Goal: Information Seeking & Learning: Learn about a topic

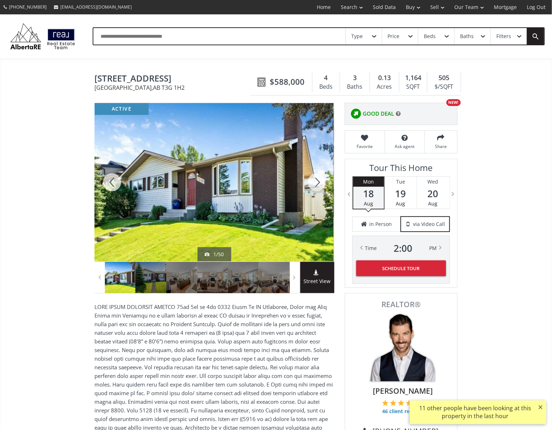
click at [313, 185] on div at bounding box center [317, 182] width 34 height 158
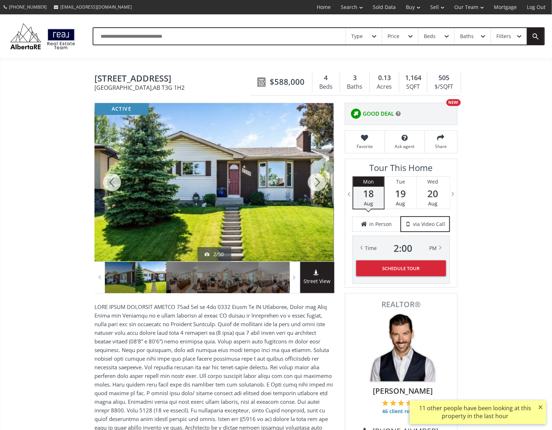
click at [313, 185] on div at bounding box center [317, 182] width 34 height 158
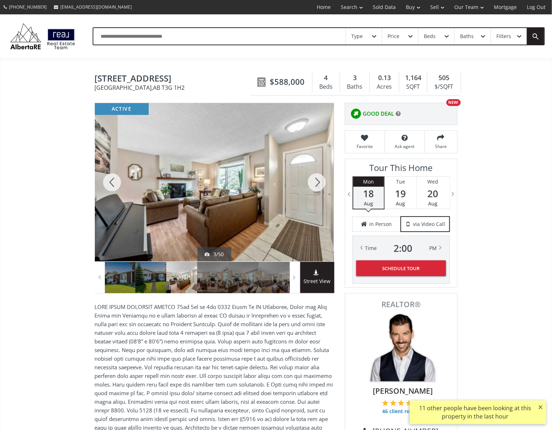
click at [313, 185] on div at bounding box center [317, 182] width 34 height 158
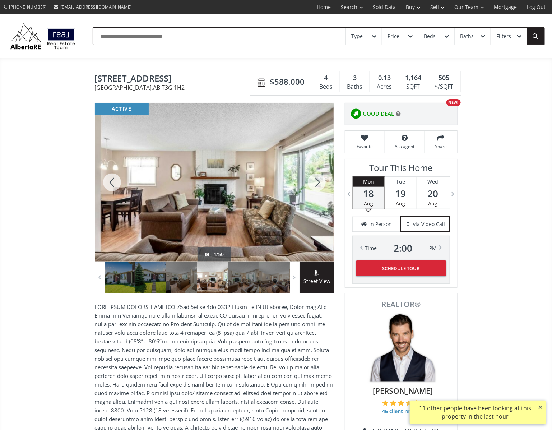
click at [313, 185] on div at bounding box center [317, 182] width 34 height 158
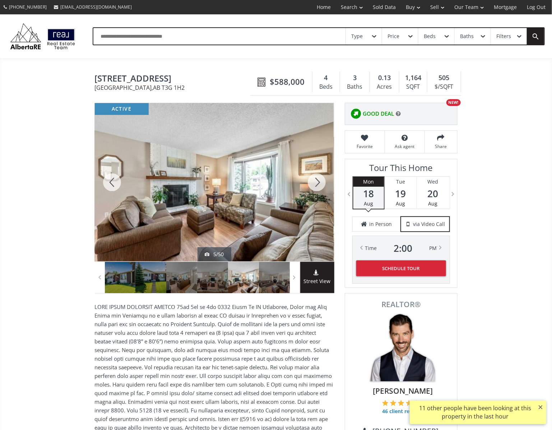
click at [313, 185] on div at bounding box center [317, 182] width 34 height 158
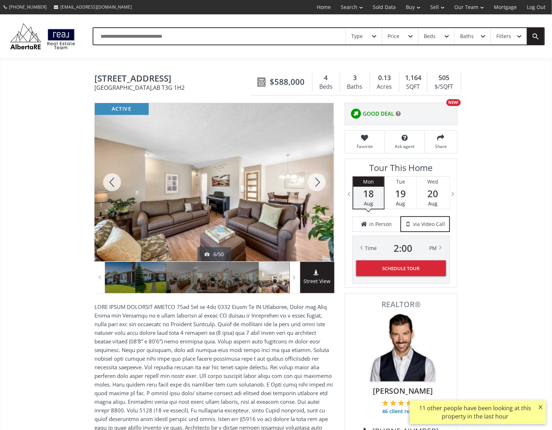
click at [313, 185] on div at bounding box center [317, 182] width 34 height 158
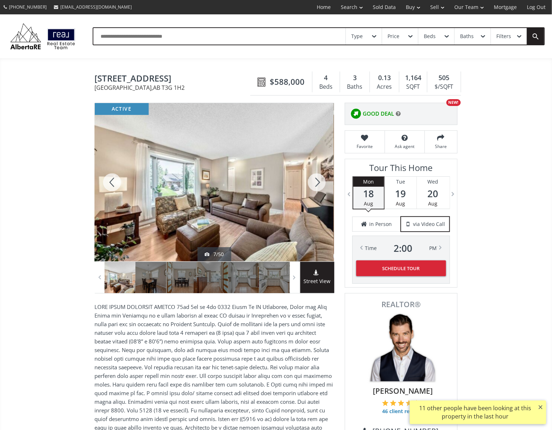
click at [313, 185] on div at bounding box center [317, 182] width 34 height 158
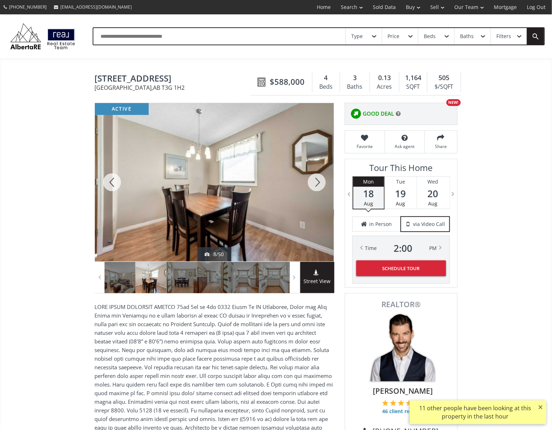
click at [313, 185] on div at bounding box center [317, 182] width 34 height 158
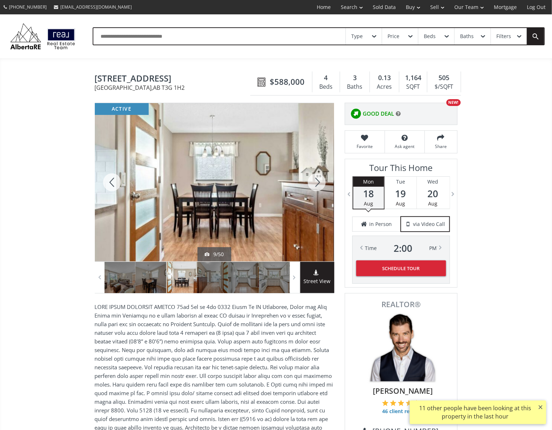
click at [313, 185] on div at bounding box center [317, 182] width 34 height 158
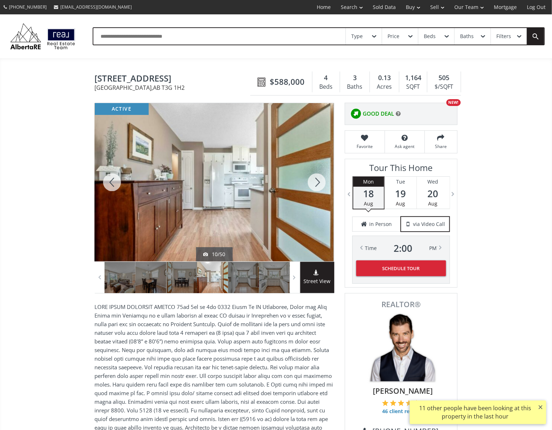
click at [313, 185] on div at bounding box center [317, 182] width 34 height 158
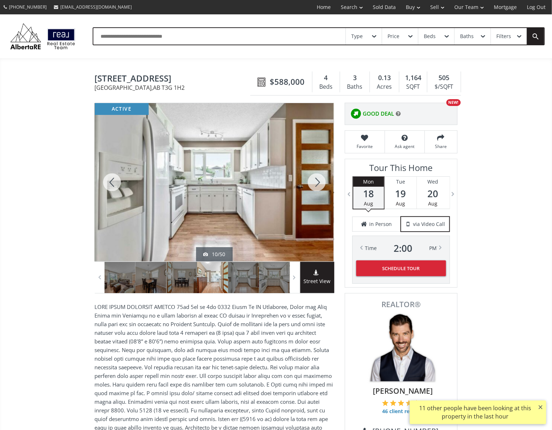
click at [313, 185] on div at bounding box center [317, 182] width 34 height 158
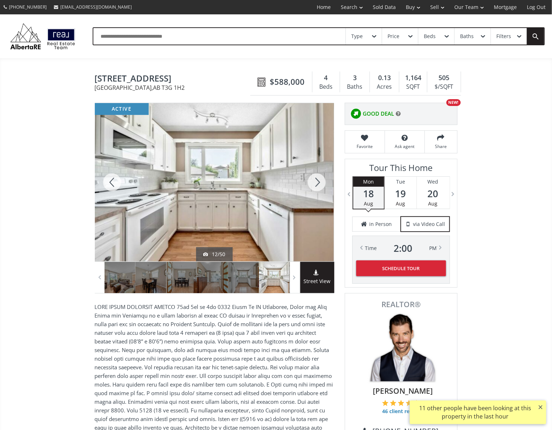
click at [313, 185] on div at bounding box center [317, 182] width 34 height 158
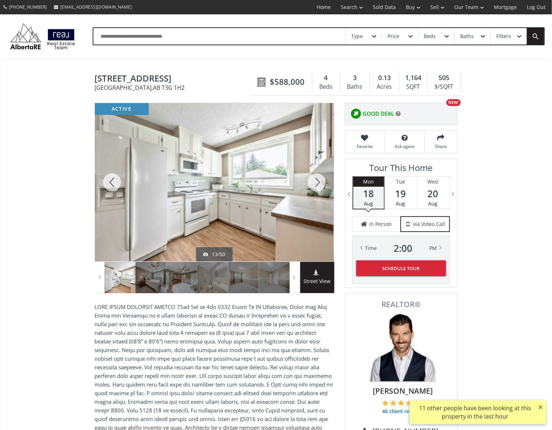
click at [313, 185] on div at bounding box center [317, 182] width 34 height 158
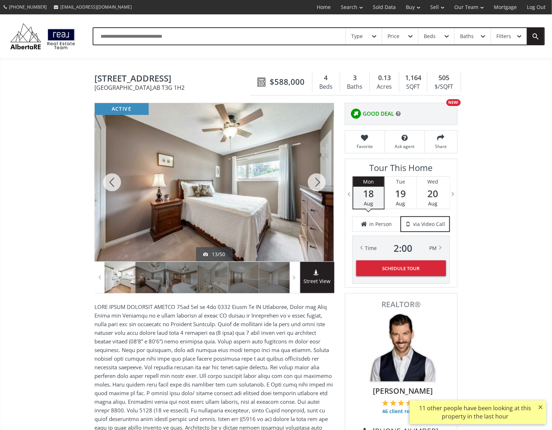
click at [313, 185] on div at bounding box center [317, 182] width 34 height 158
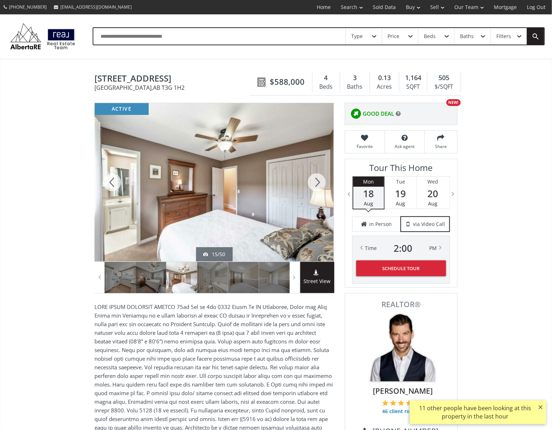
click at [313, 185] on div at bounding box center [317, 182] width 34 height 158
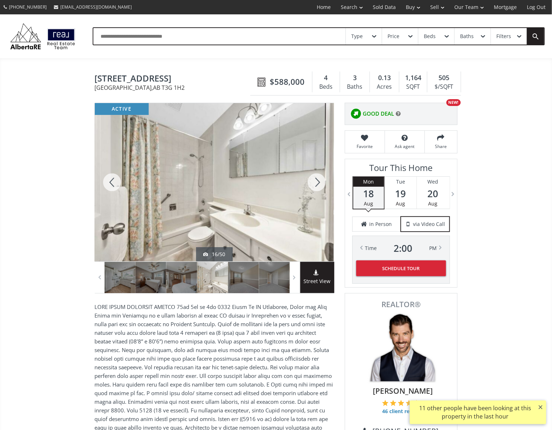
click at [313, 185] on div at bounding box center [317, 182] width 34 height 158
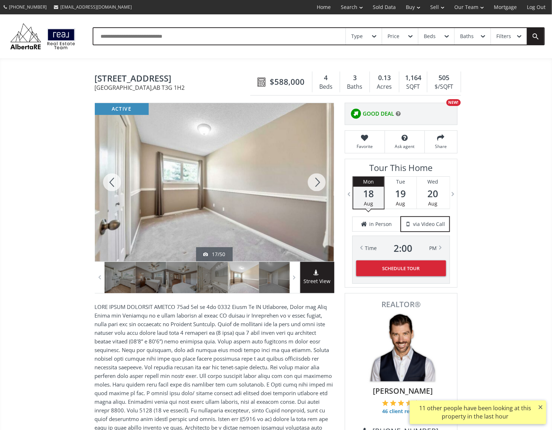
click at [313, 185] on div at bounding box center [317, 182] width 34 height 158
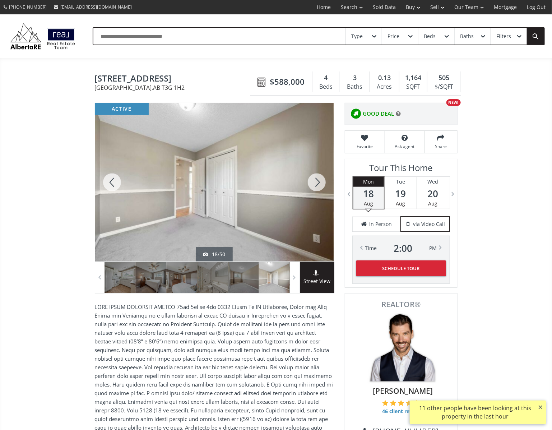
click at [313, 185] on div at bounding box center [317, 182] width 34 height 158
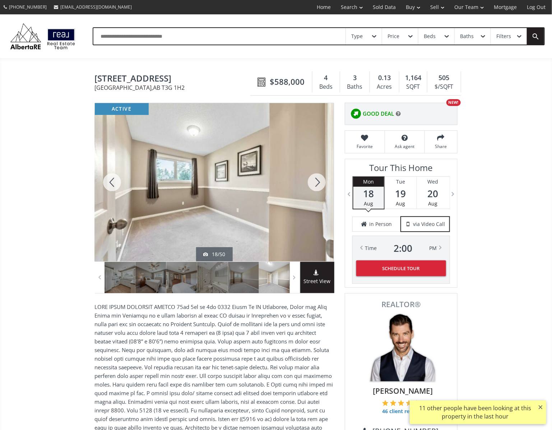
click at [313, 185] on div at bounding box center [317, 182] width 34 height 158
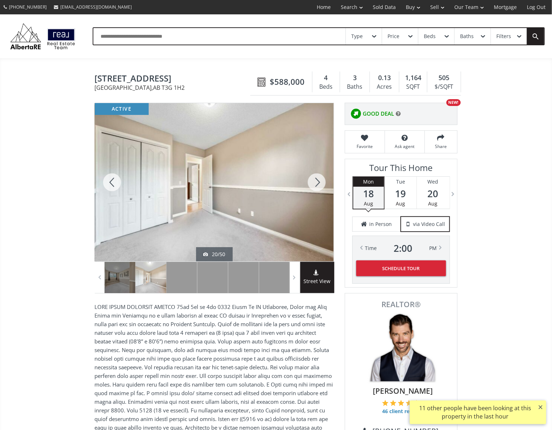
click at [313, 185] on div at bounding box center [317, 182] width 34 height 158
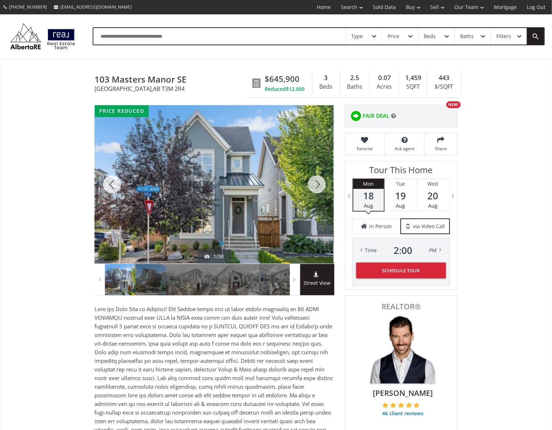
click at [315, 186] on div at bounding box center [317, 184] width 34 height 158
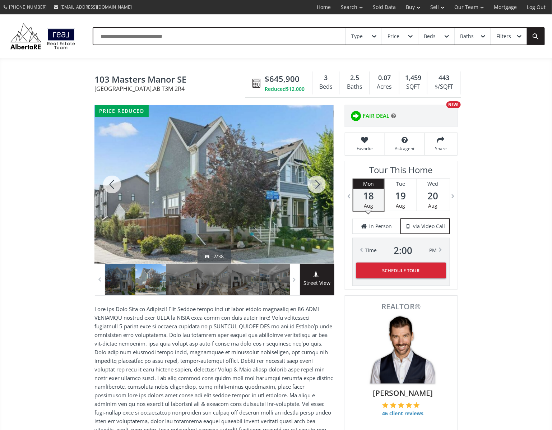
click at [315, 186] on div at bounding box center [317, 184] width 34 height 158
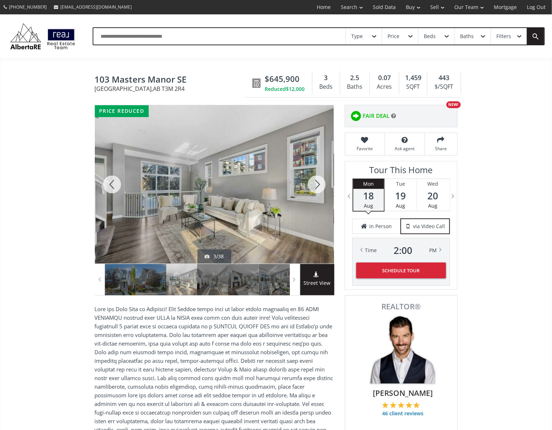
click at [315, 186] on div at bounding box center [317, 184] width 34 height 158
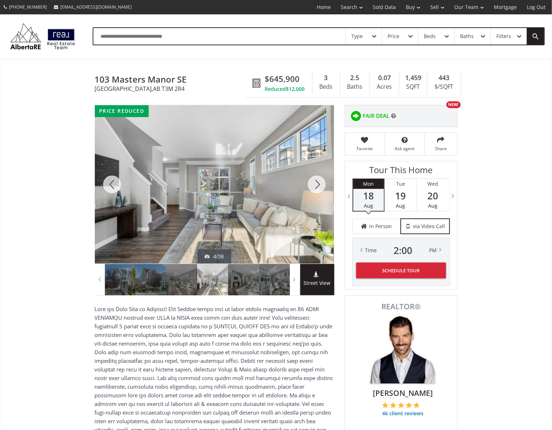
click at [315, 186] on div at bounding box center [317, 184] width 34 height 158
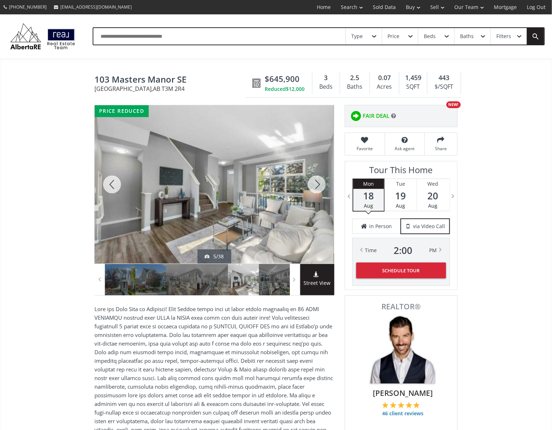
click at [315, 186] on div at bounding box center [317, 184] width 34 height 158
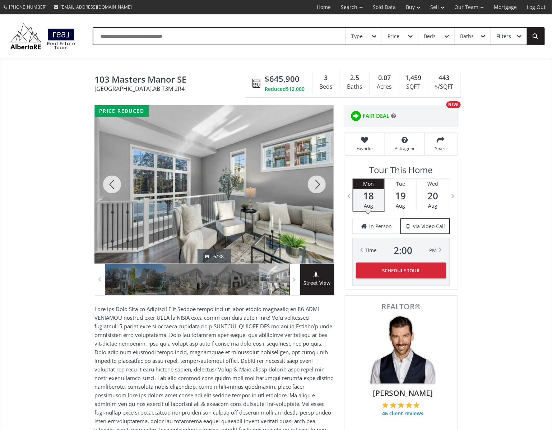
click at [315, 186] on div at bounding box center [317, 184] width 34 height 158
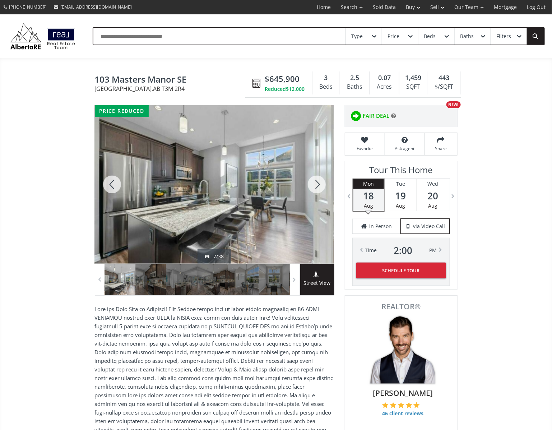
click at [315, 186] on div at bounding box center [317, 184] width 34 height 158
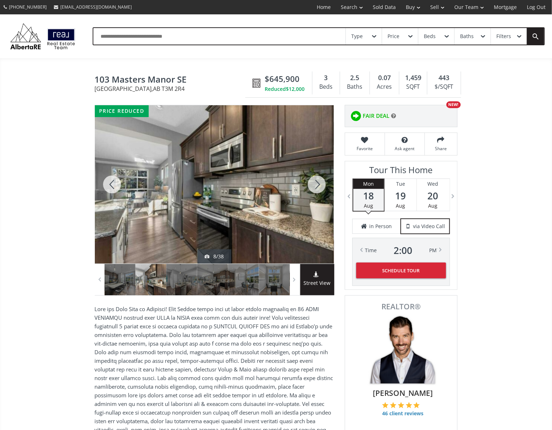
click at [315, 186] on div at bounding box center [317, 184] width 34 height 158
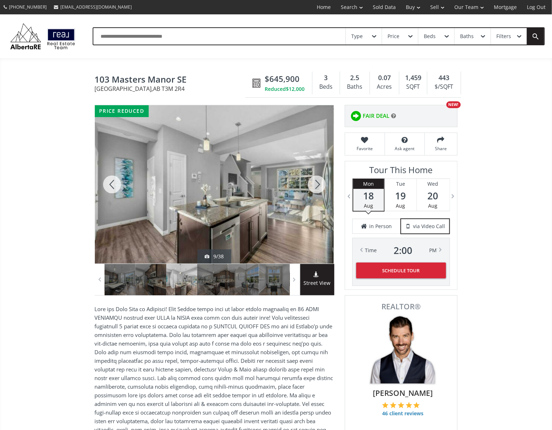
click at [315, 186] on div at bounding box center [317, 184] width 34 height 158
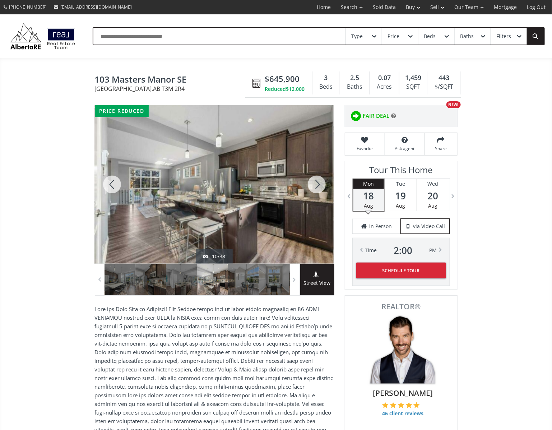
click at [315, 186] on div at bounding box center [317, 184] width 34 height 158
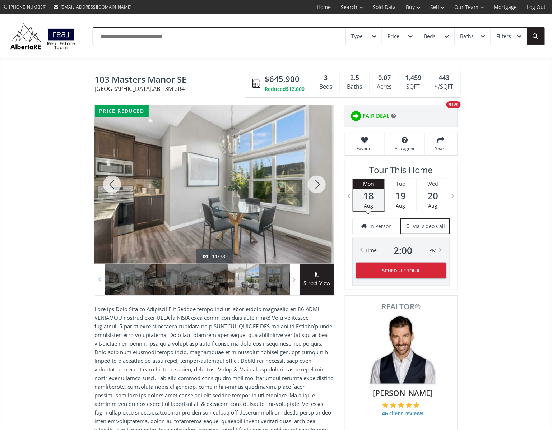
click at [315, 187] on div at bounding box center [317, 184] width 34 height 158
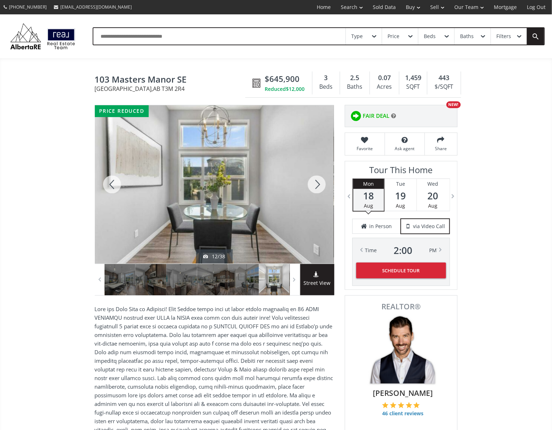
click at [315, 187] on div at bounding box center [317, 184] width 34 height 158
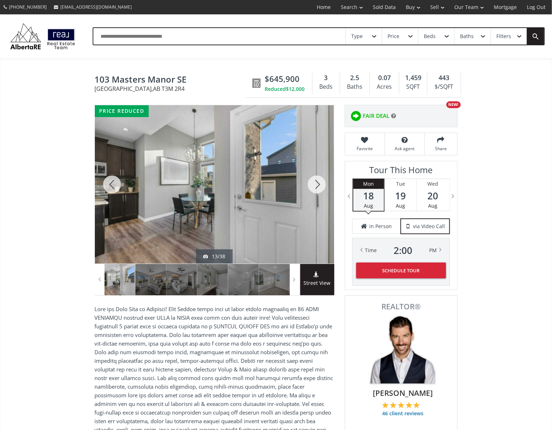
click at [314, 187] on div at bounding box center [317, 184] width 34 height 158
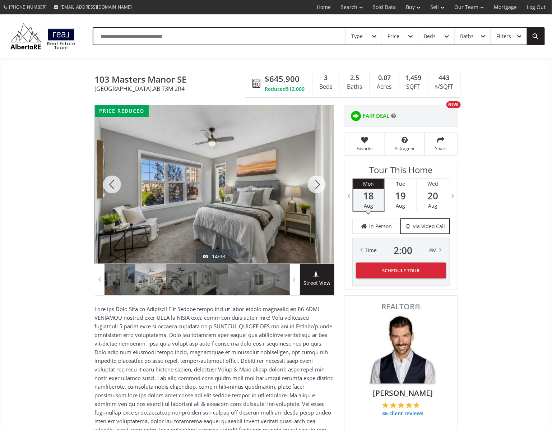
click at [314, 187] on div at bounding box center [317, 184] width 34 height 158
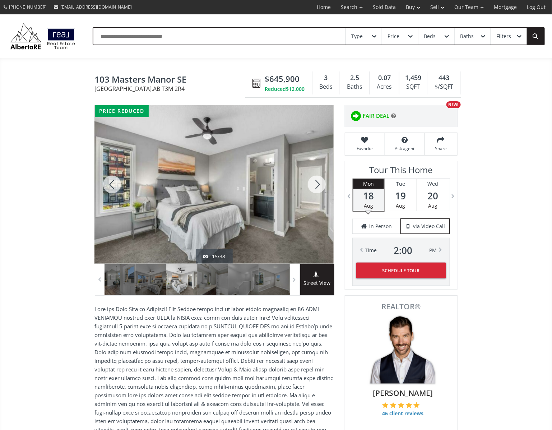
click at [314, 187] on div at bounding box center [317, 184] width 34 height 158
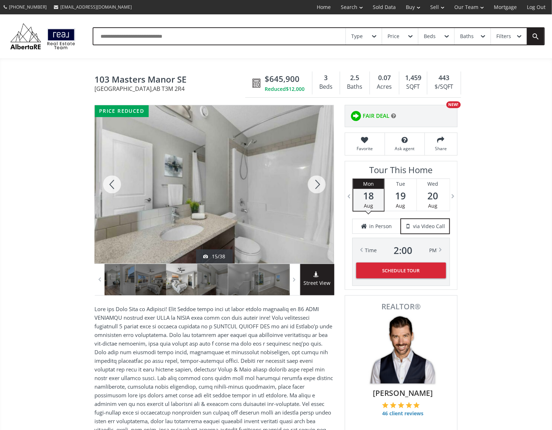
click at [314, 187] on div at bounding box center [317, 184] width 34 height 158
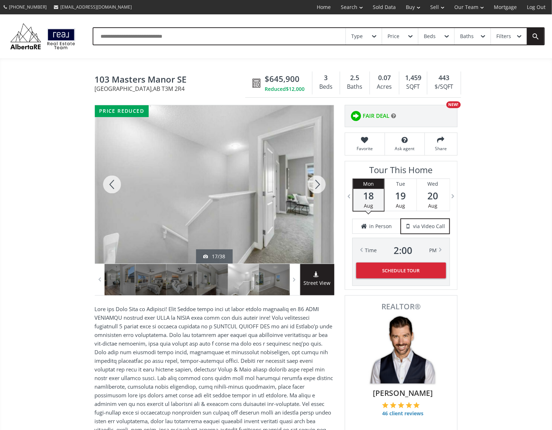
click at [314, 187] on div at bounding box center [317, 184] width 34 height 158
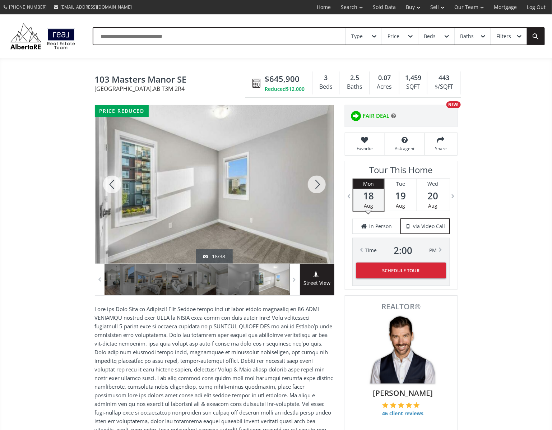
click at [314, 187] on div at bounding box center [317, 184] width 34 height 158
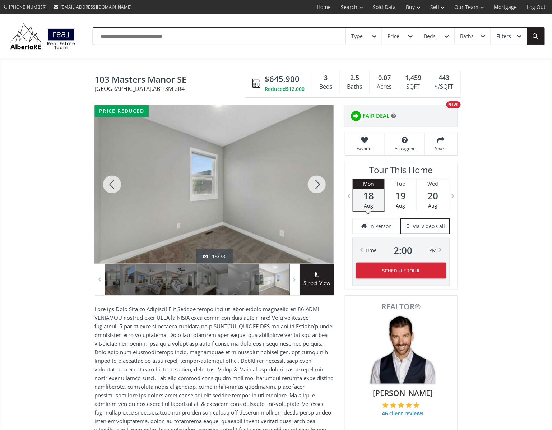
click at [314, 187] on div at bounding box center [317, 184] width 34 height 158
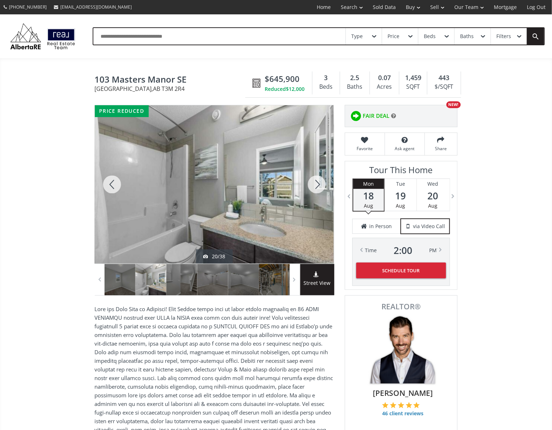
click at [314, 187] on div at bounding box center [317, 184] width 34 height 158
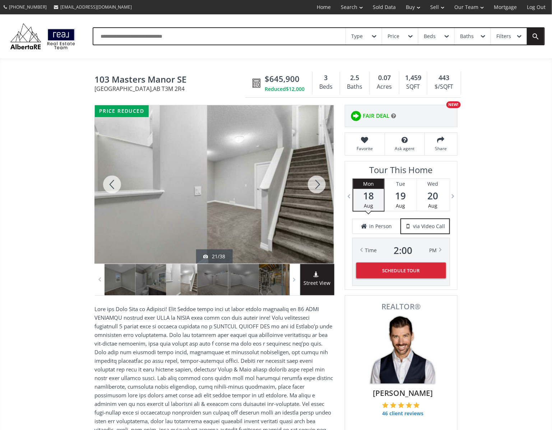
click at [314, 187] on div at bounding box center [317, 184] width 34 height 158
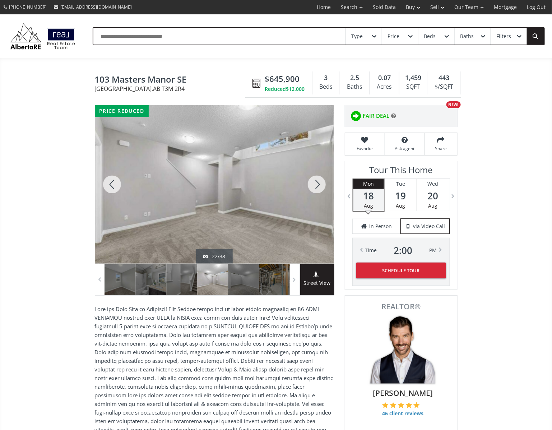
click at [314, 187] on div at bounding box center [317, 184] width 34 height 158
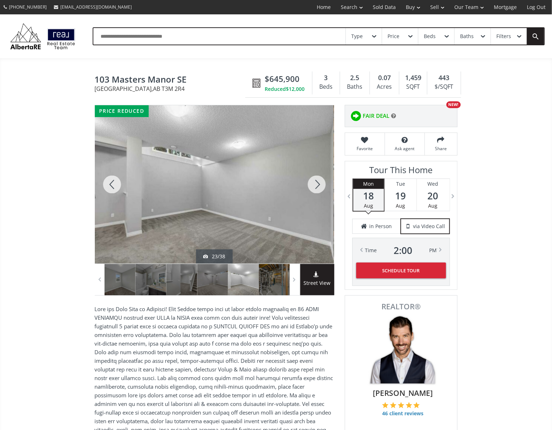
click at [314, 187] on div at bounding box center [317, 184] width 34 height 158
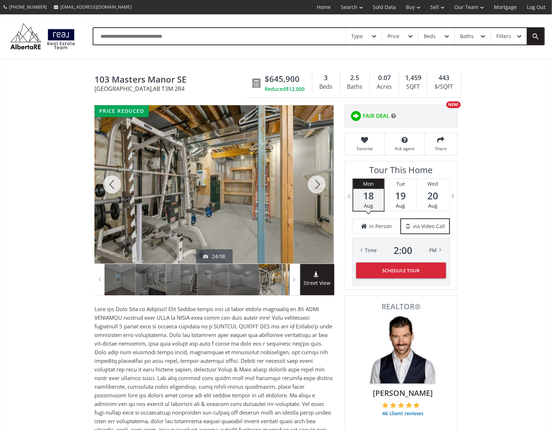
click at [314, 187] on div at bounding box center [317, 184] width 34 height 158
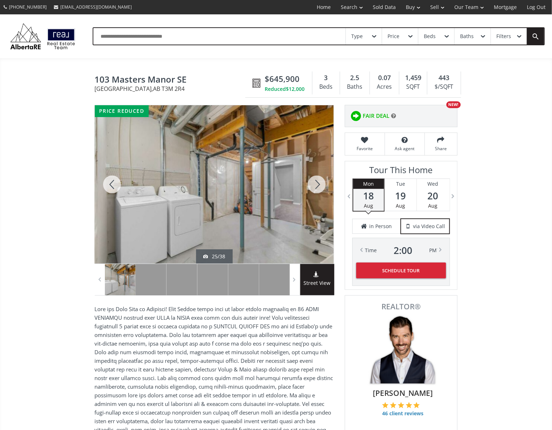
click at [314, 187] on div at bounding box center [317, 184] width 34 height 158
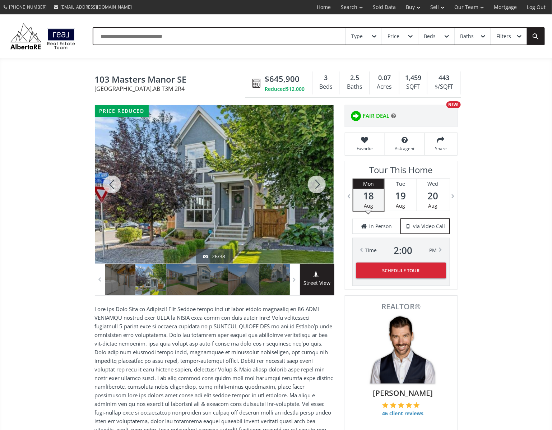
click at [314, 187] on div at bounding box center [317, 184] width 34 height 158
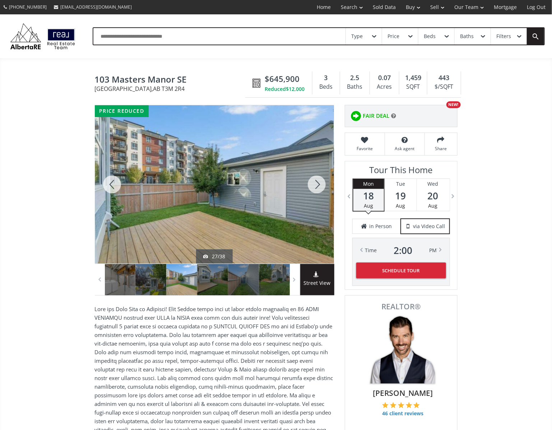
click at [314, 187] on div at bounding box center [317, 184] width 34 height 158
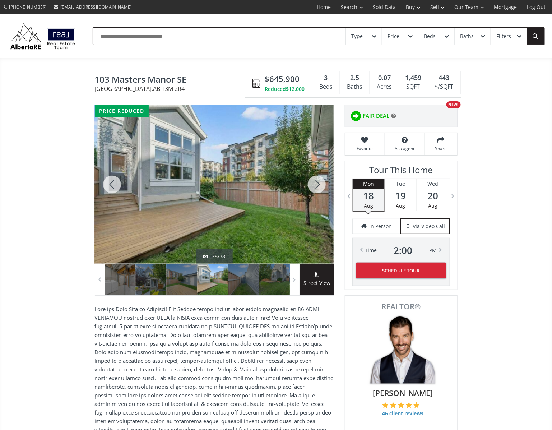
click at [314, 187] on div at bounding box center [317, 184] width 34 height 158
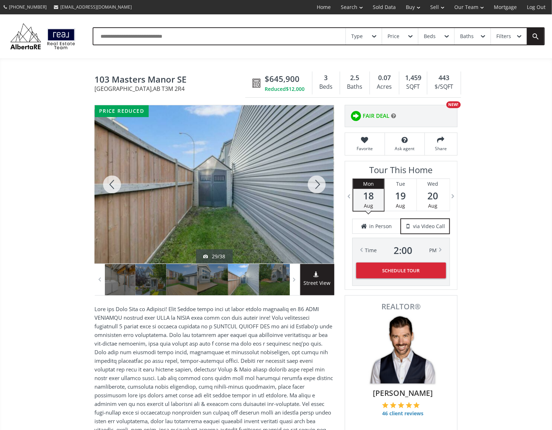
click at [314, 187] on div at bounding box center [317, 184] width 34 height 158
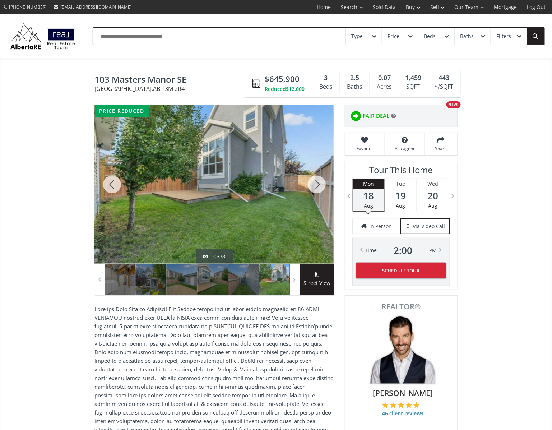
click at [314, 187] on div at bounding box center [317, 184] width 34 height 158
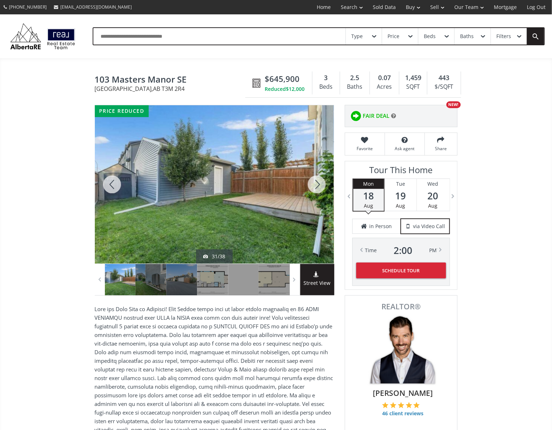
click at [314, 187] on div at bounding box center [317, 184] width 34 height 158
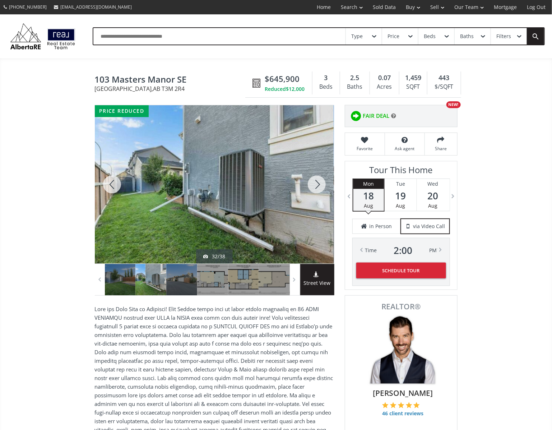
click at [314, 187] on div at bounding box center [317, 184] width 34 height 158
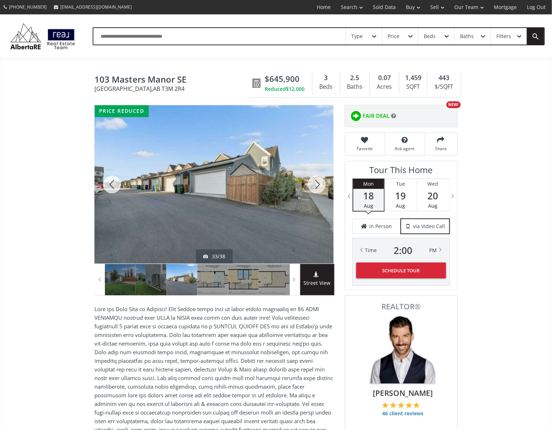
click at [314, 187] on div at bounding box center [317, 184] width 34 height 158
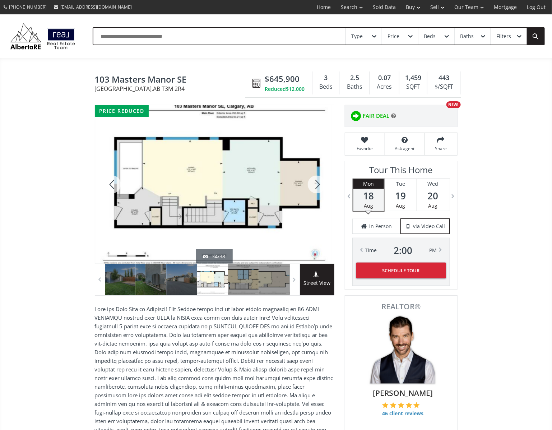
click at [313, 184] on div at bounding box center [317, 184] width 34 height 158
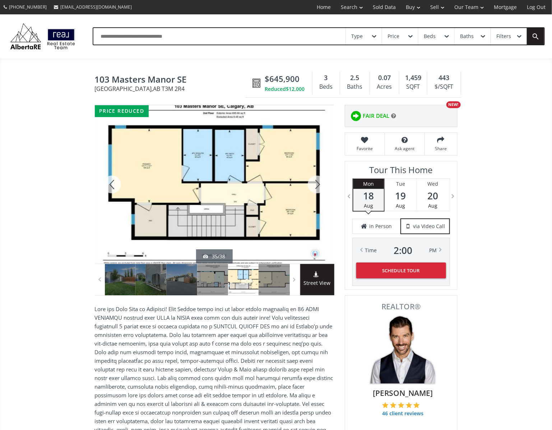
click at [313, 184] on div at bounding box center [317, 184] width 34 height 158
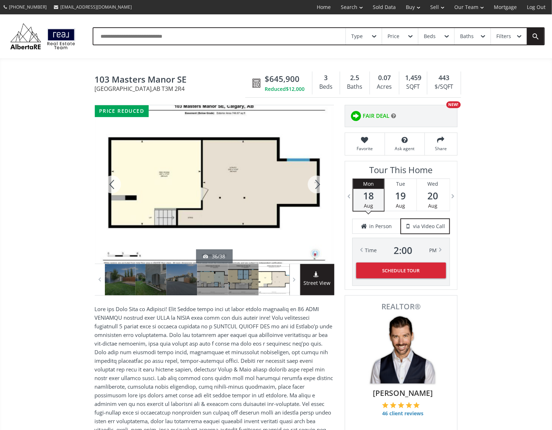
click at [313, 184] on div at bounding box center [317, 184] width 34 height 158
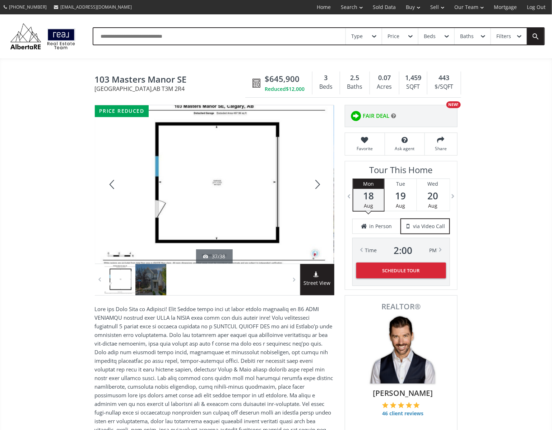
click at [313, 184] on div at bounding box center [317, 184] width 34 height 158
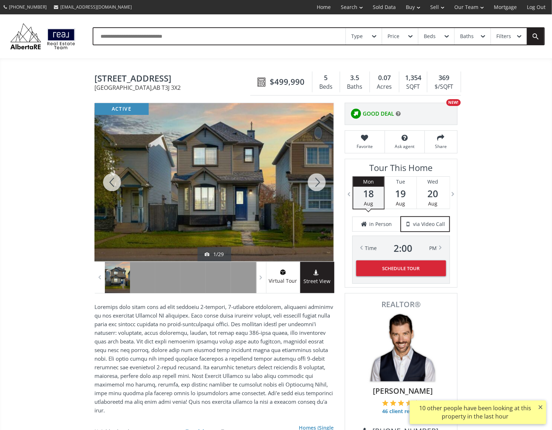
click at [315, 180] on div at bounding box center [317, 182] width 34 height 158
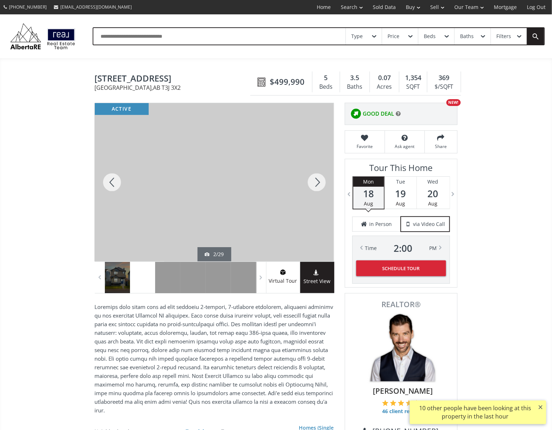
click at [315, 180] on div at bounding box center [317, 182] width 34 height 158
click at [314, 180] on div at bounding box center [317, 182] width 34 height 158
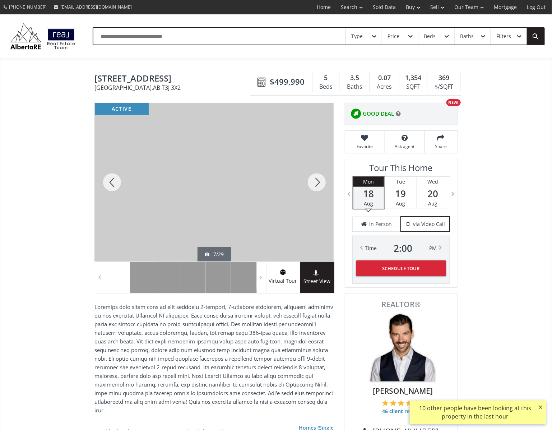
click at [314, 180] on div at bounding box center [317, 182] width 34 height 158
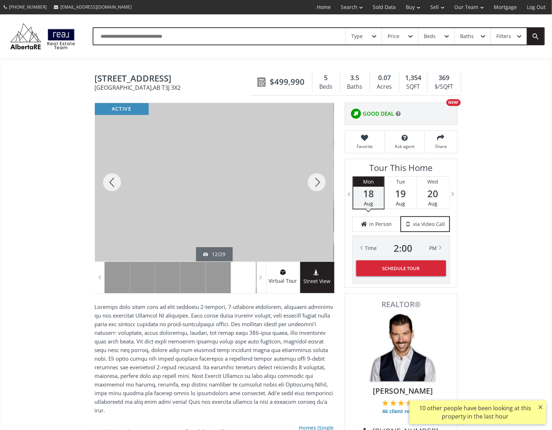
click at [314, 180] on div at bounding box center [317, 182] width 34 height 158
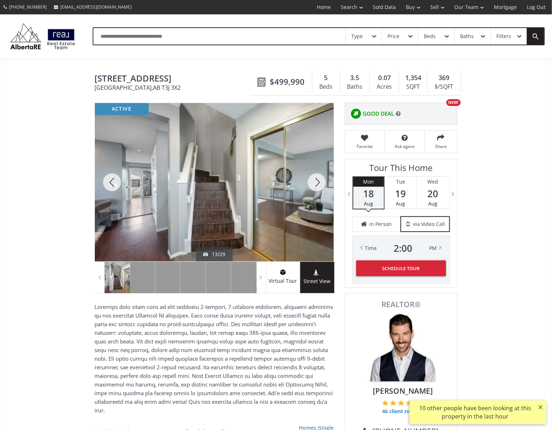
click at [314, 180] on div at bounding box center [317, 182] width 34 height 158
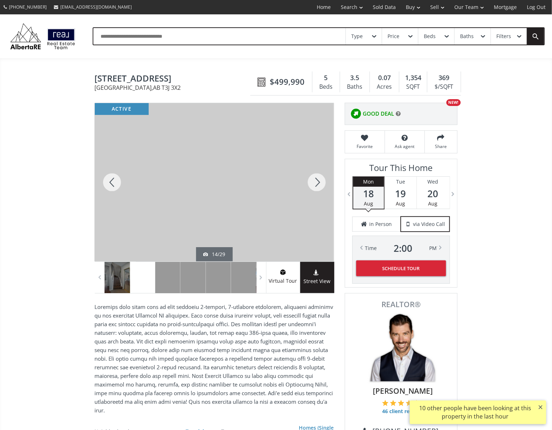
click at [316, 184] on div at bounding box center [317, 182] width 34 height 158
